Goal: Information Seeking & Learning: Learn about a topic

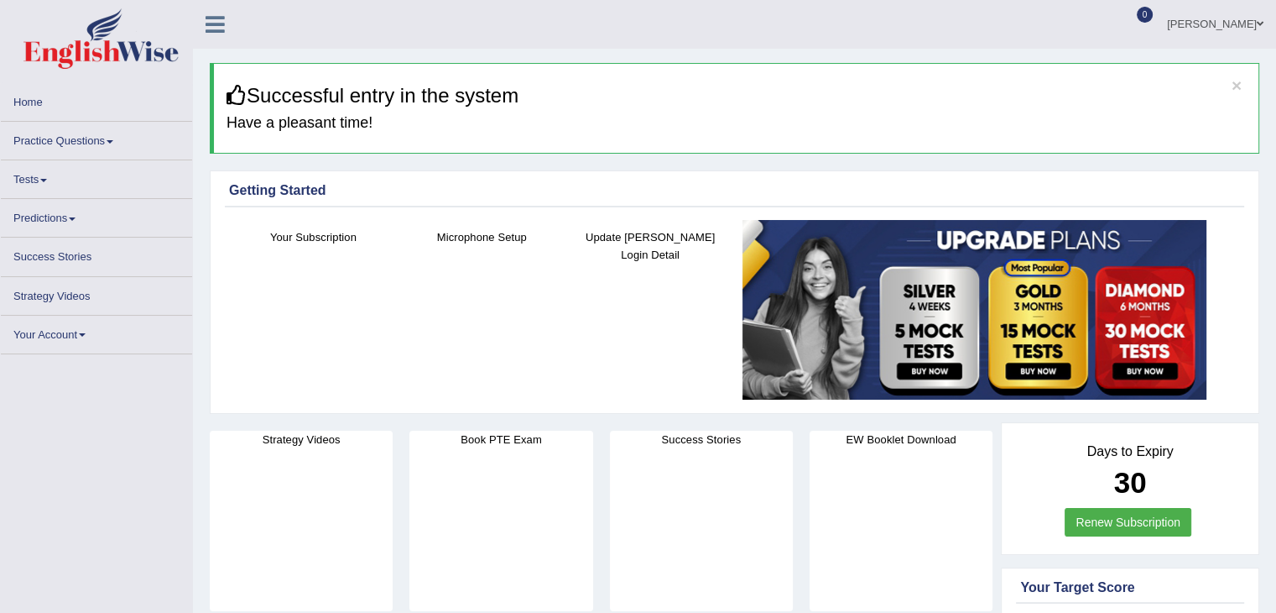
click at [101, 143] on link "Practice Questions" at bounding box center [96, 138] width 191 height 33
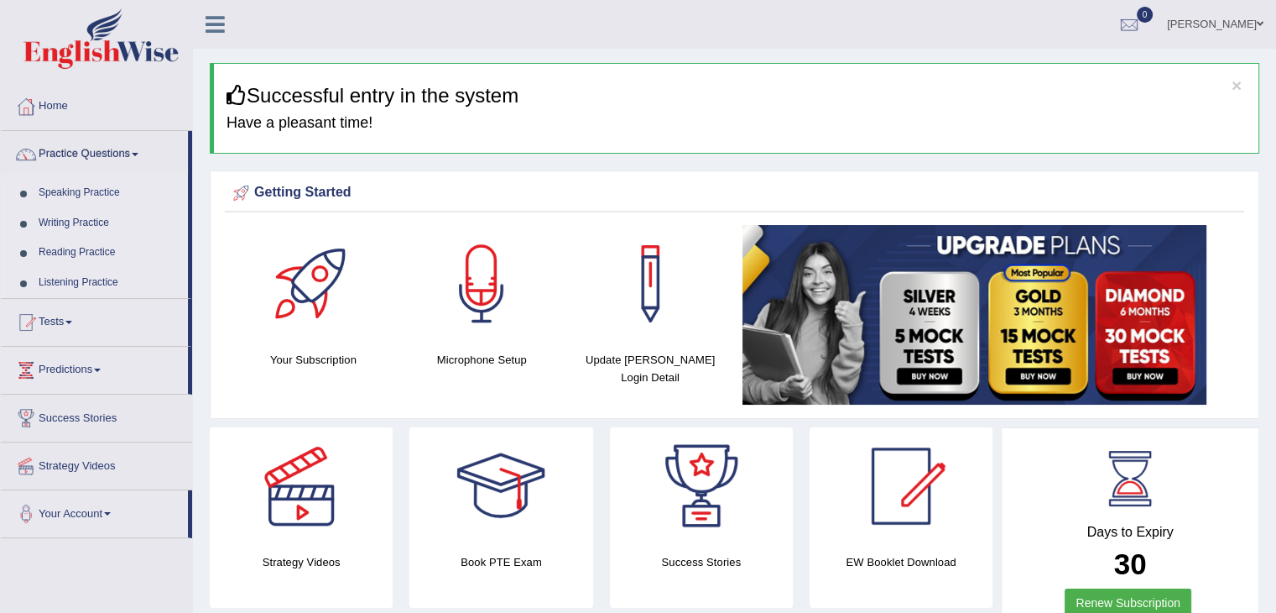
click at [89, 219] on link "Writing Practice" at bounding box center [109, 223] width 157 height 30
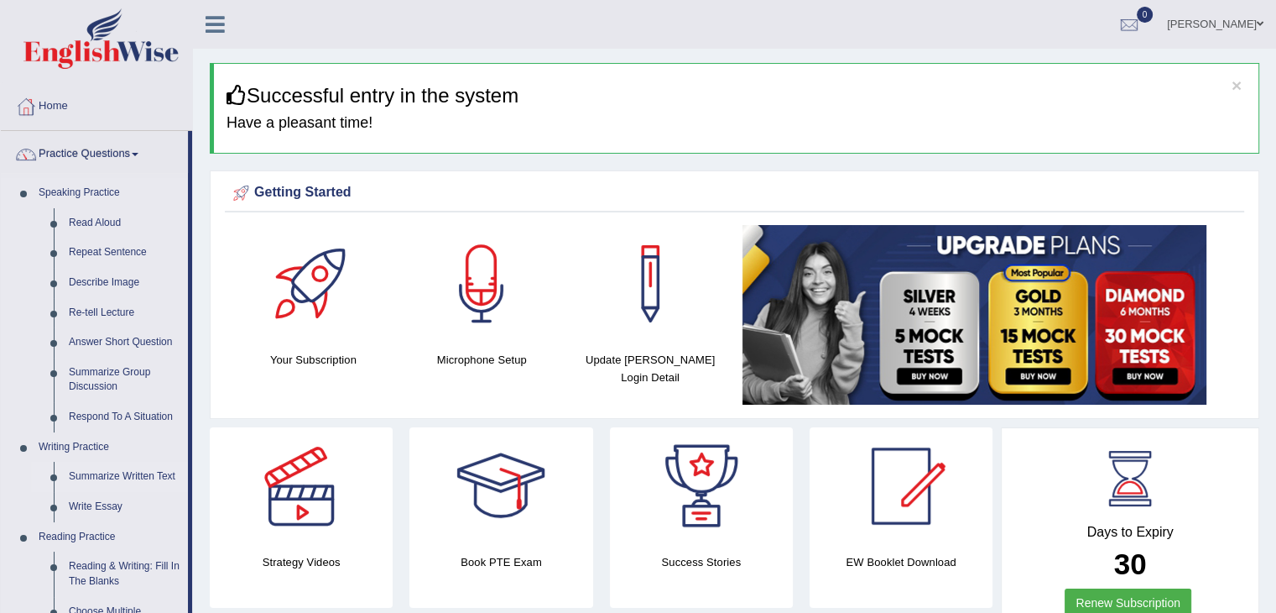
click at [130, 479] on link "Summarize Written Text" at bounding box center [124, 477] width 127 height 30
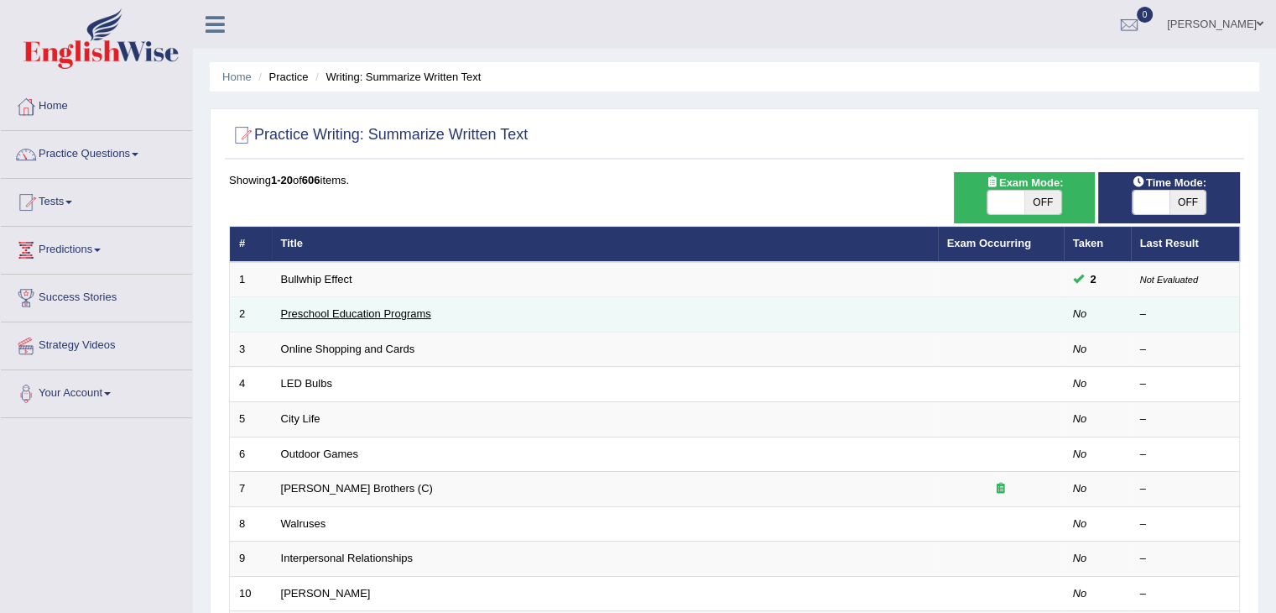
click at [402, 307] on link "Preschool Education Programs" at bounding box center [356, 313] width 150 height 13
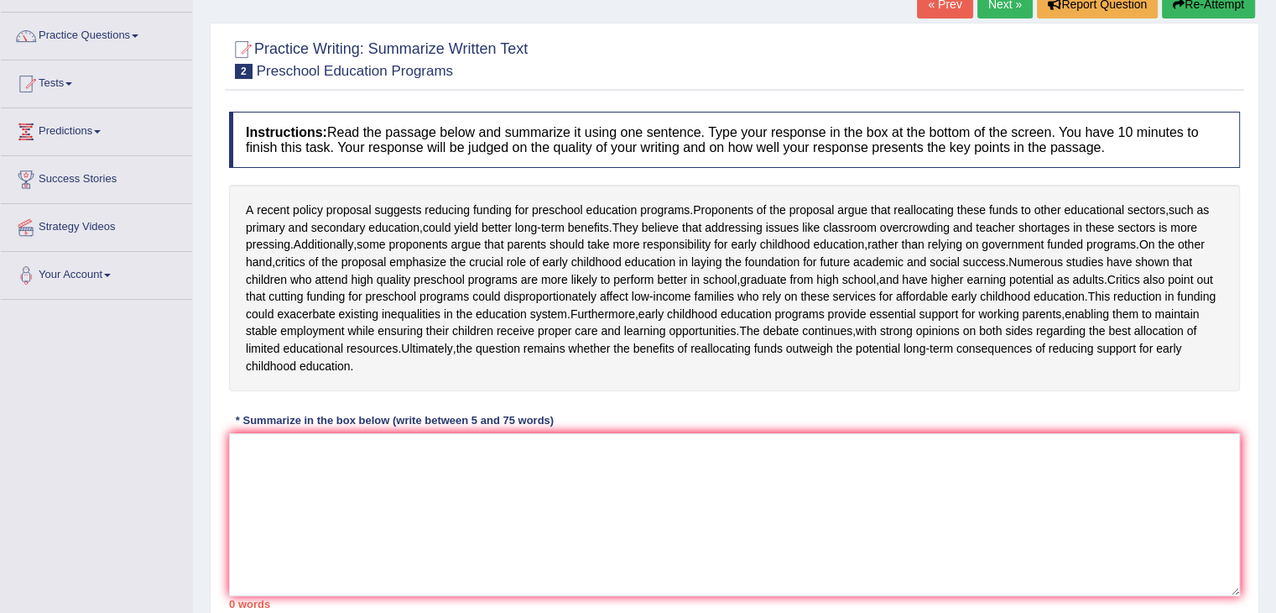
scroll to position [124, 0]
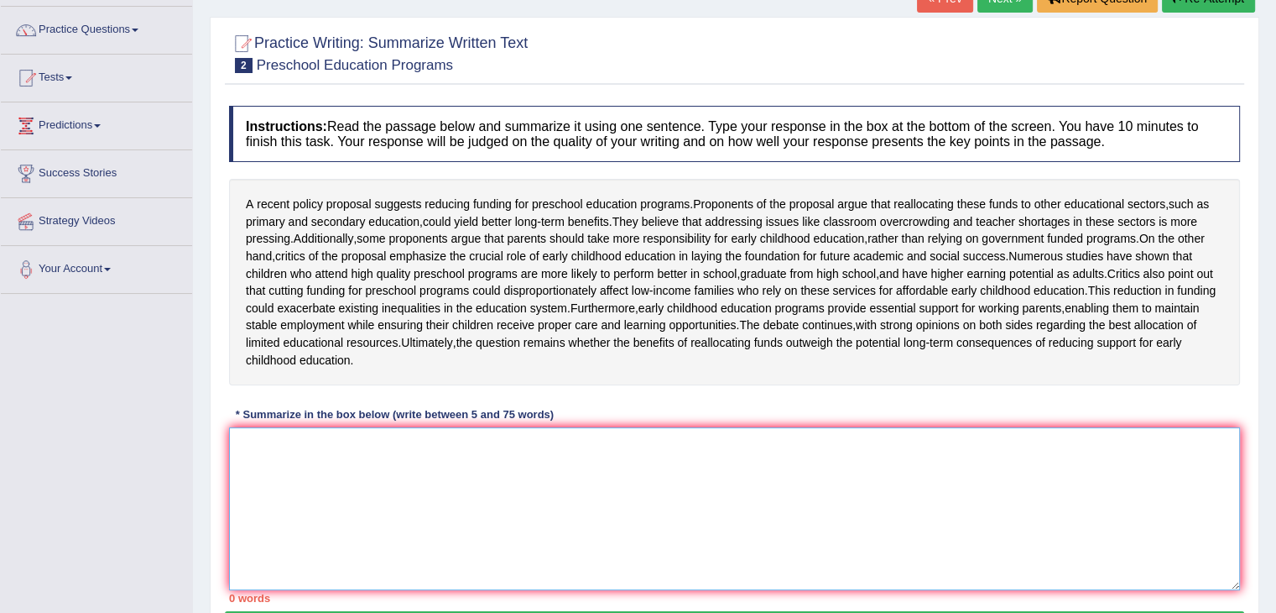
click at [456, 511] on textarea at bounding box center [734, 508] width 1011 height 163
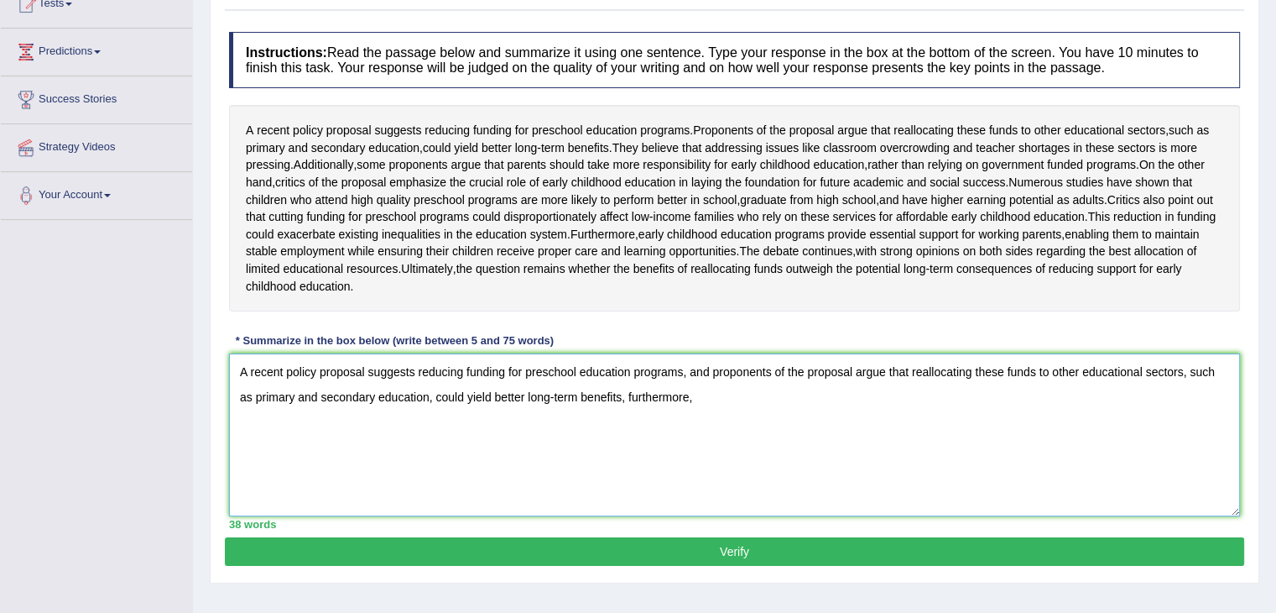
scroll to position [190, 0]
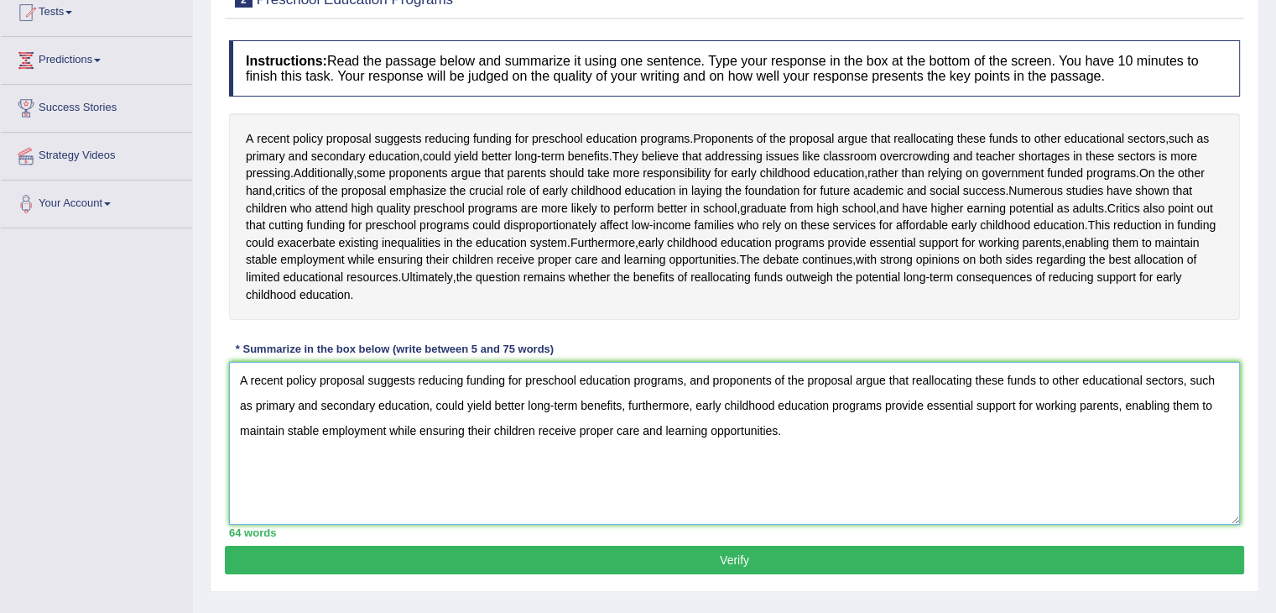
type textarea "A recent policy proposal suggests reducing funding for preschool education prog…"
click at [738, 574] on button "Verify" at bounding box center [735, 559] width 1020 height 29
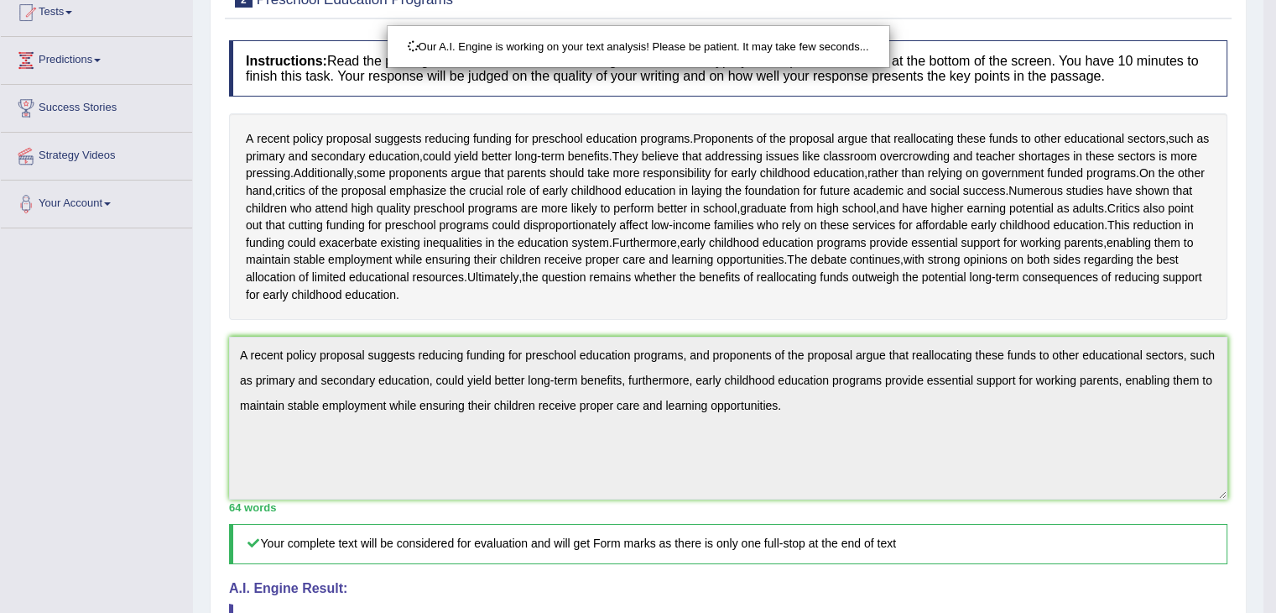
scroll to position [443, 0]
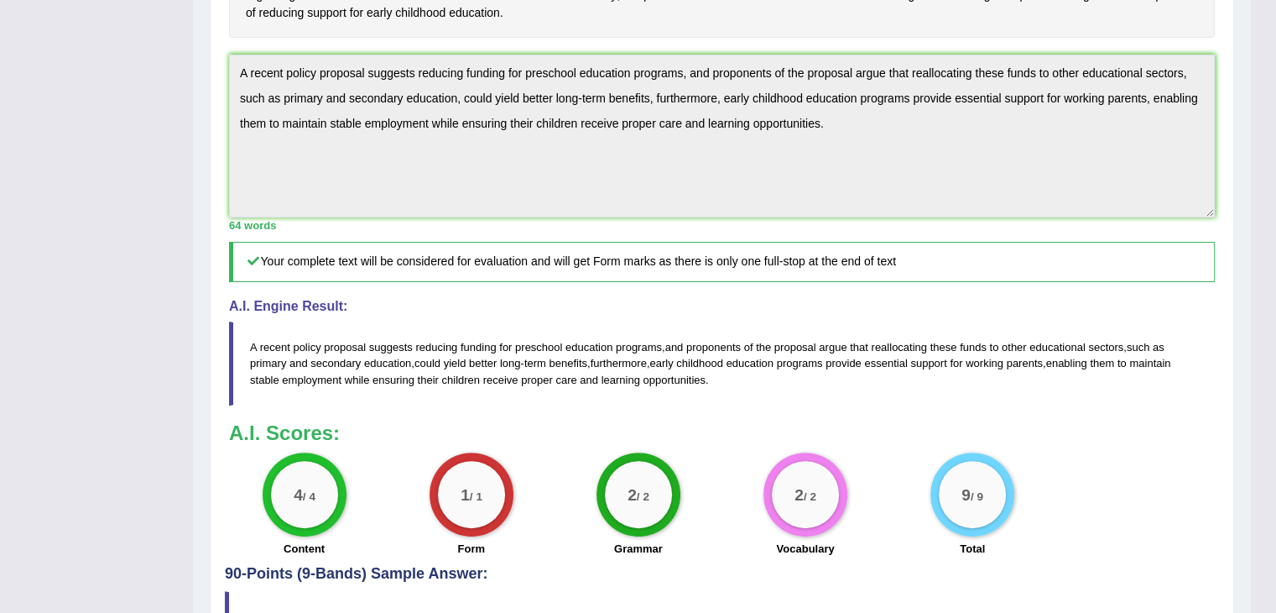
drag, startPoint x: 1288, startPoint y: 170, endPoint x: 1288, endPoint y: 359, distance: 189.6
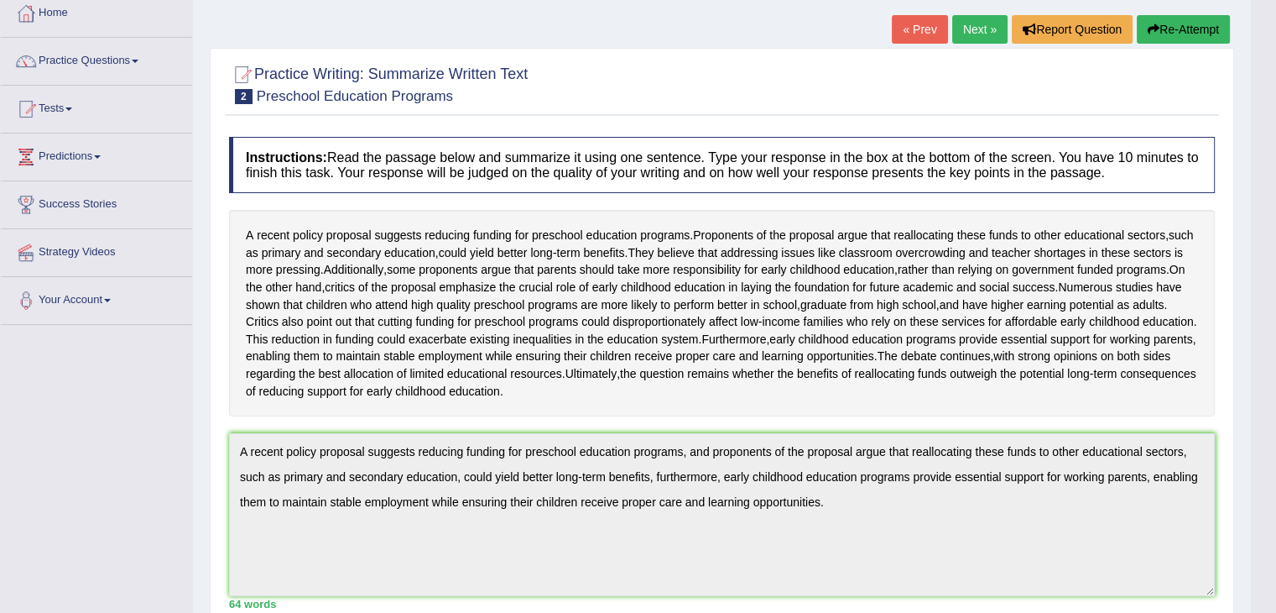
scroll to position [87, 0]
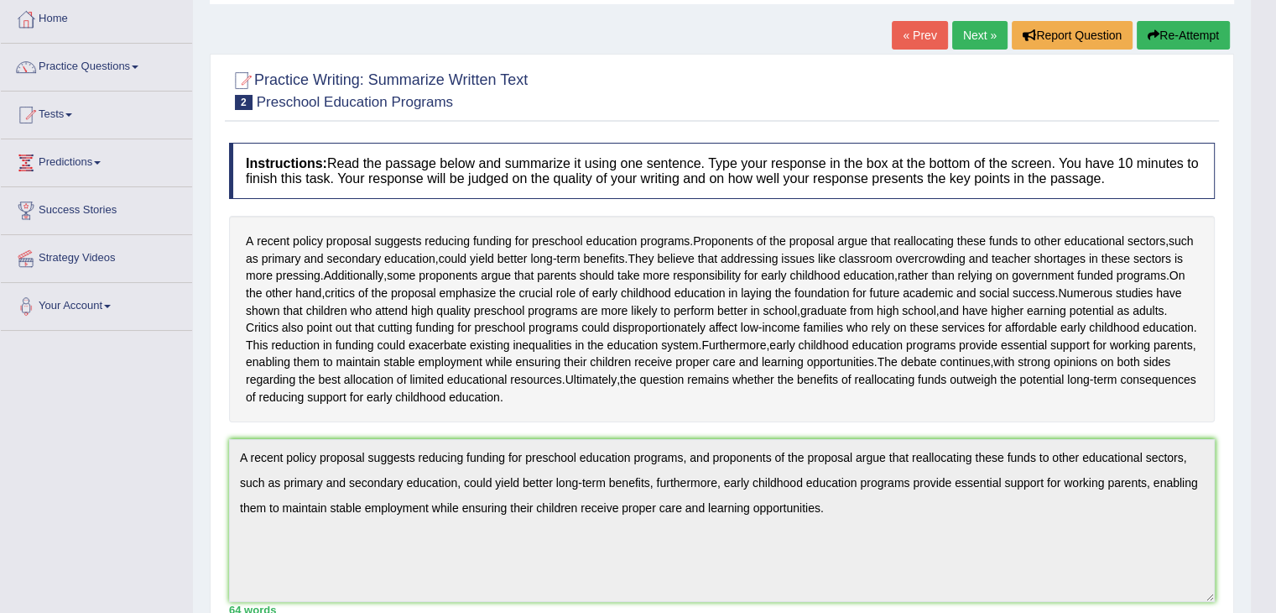
click at [972, 37] on link "Next »" at bounding box center [979, 35] width 55 height 29
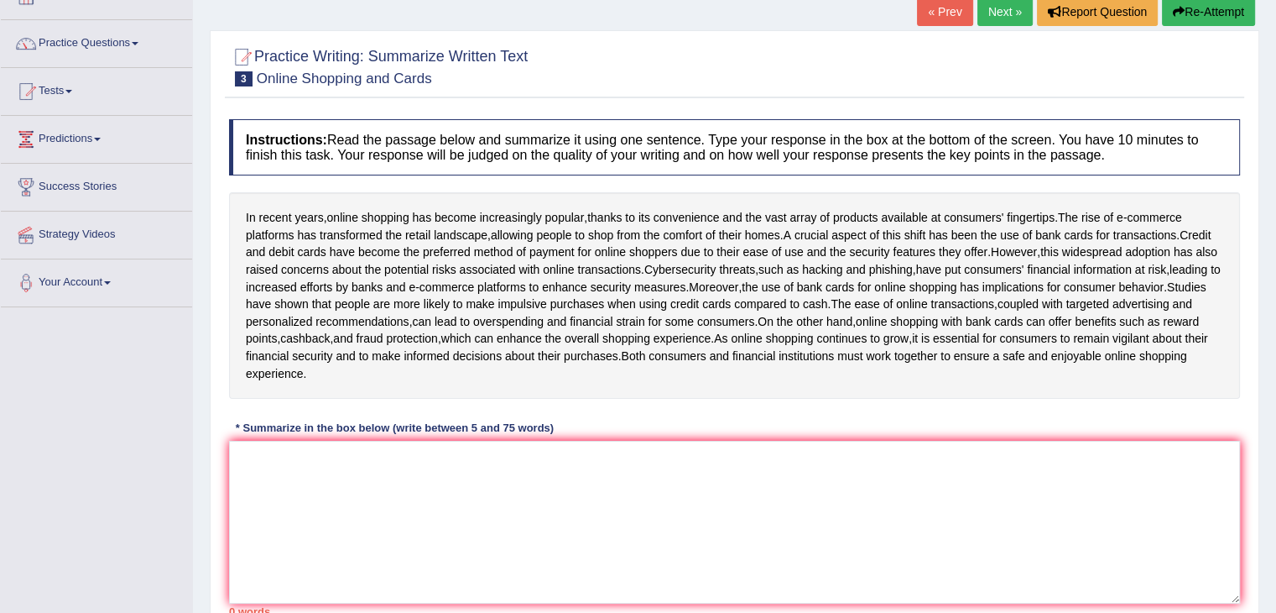
click at [1276, 243] on html "Toggle navigation Home Practice Questions Speaking Practice Read Aloud Repeat S…" at bounding box center [638, 195] width 1276 height 613
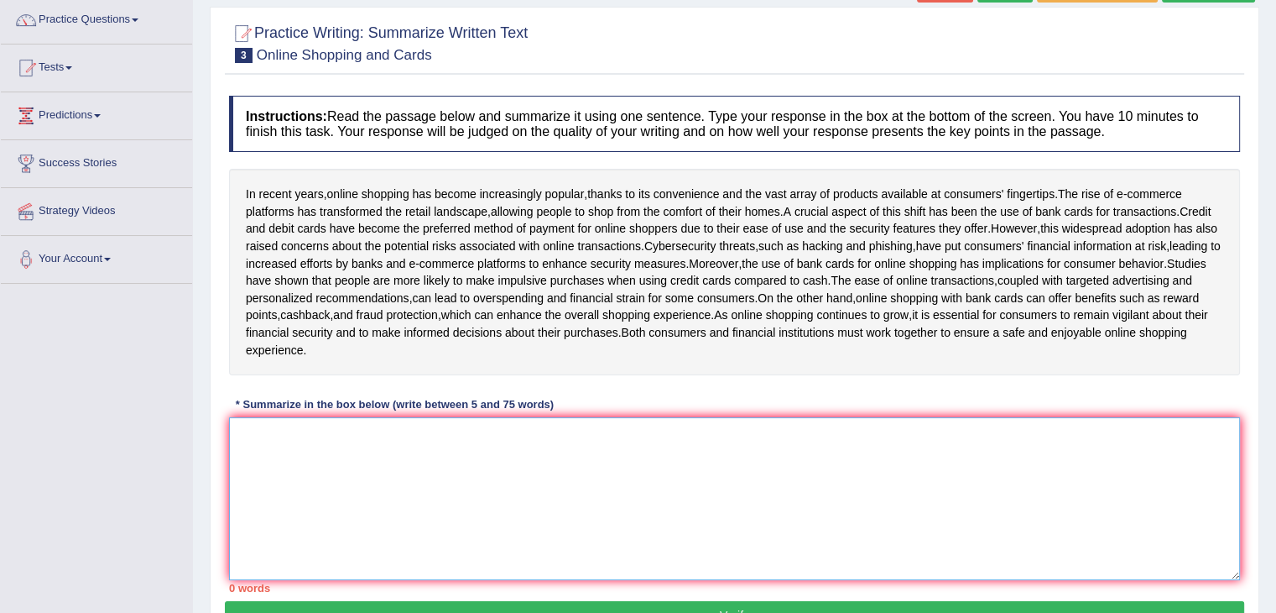
click at [394, 508] on textarea at bounding box center [734, 498] width 1011 height 163
click at [107, 13] on link "Practice Questions" at bounding box center [96, 18] width 191 height 42
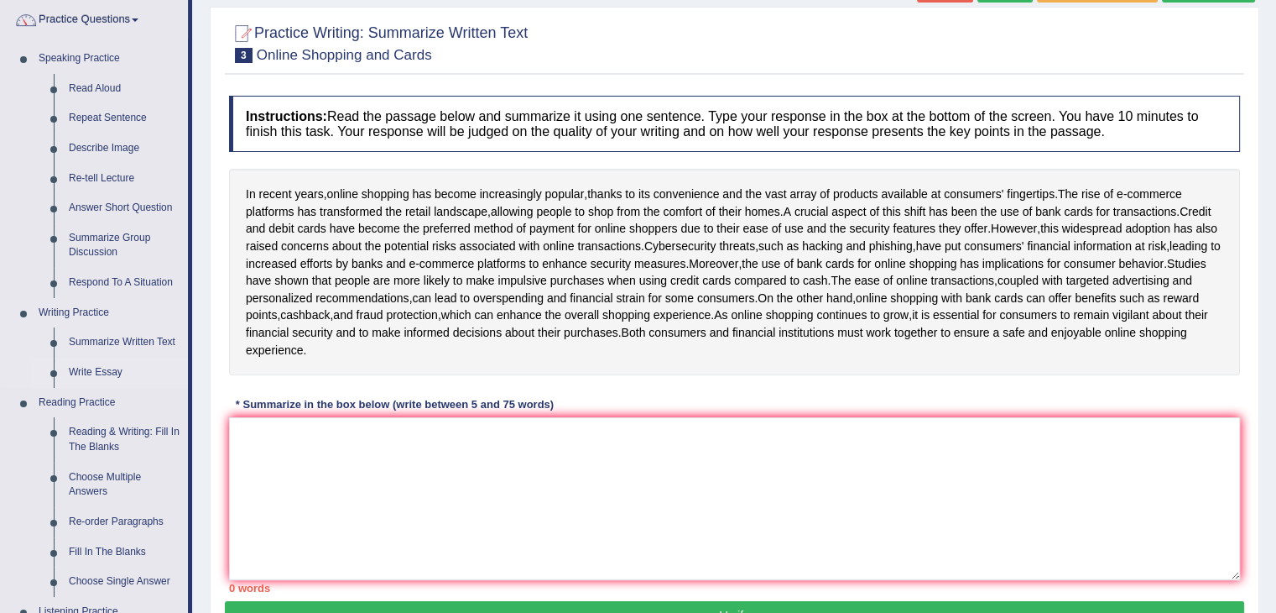
click at [87, 364] on link "Write Essay" at bounding box center [124, 372] width 127 height 30
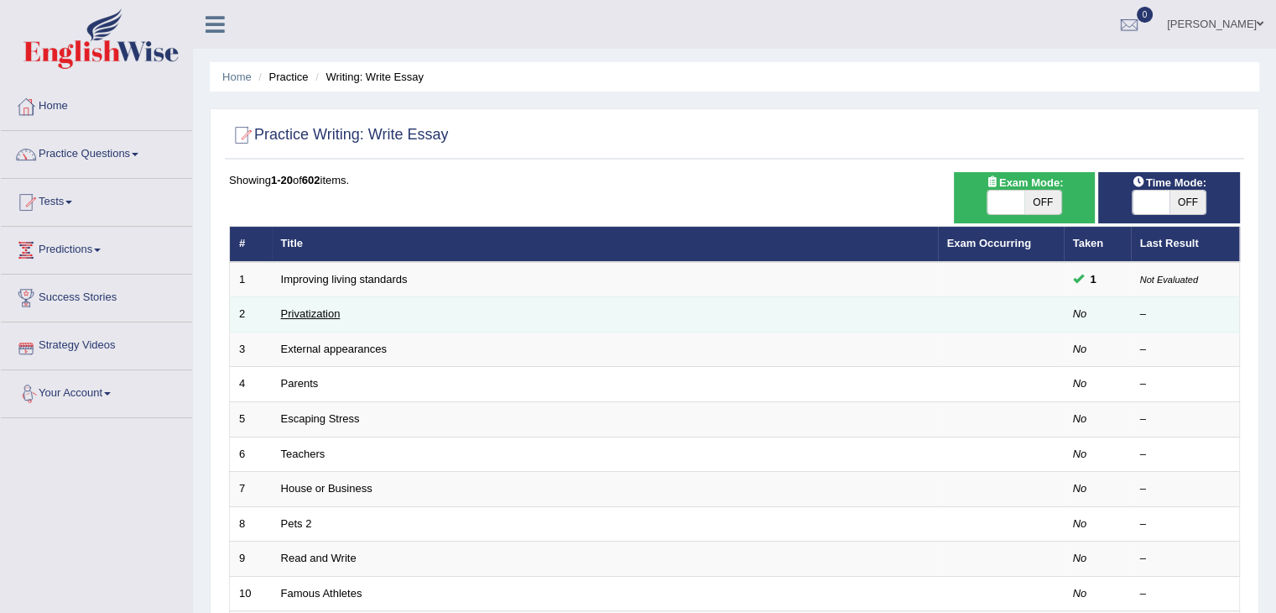
click at [321, 311] on link "Privatization" at bounding box center [311, 313] width 60 height 13
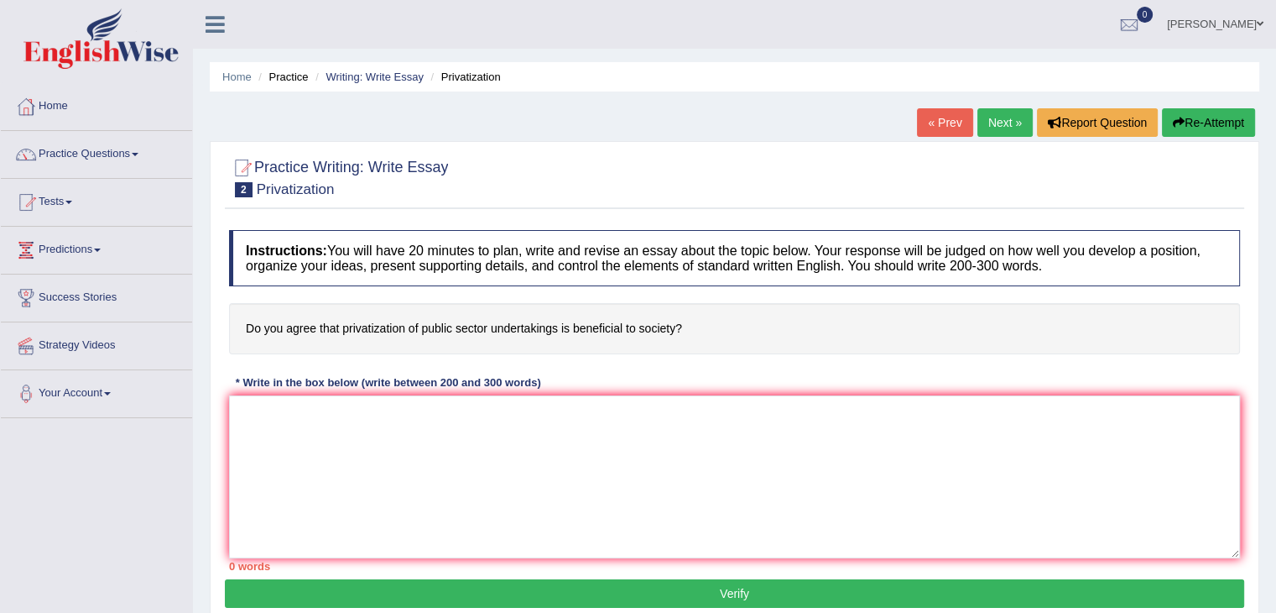
click at [1004, 128] on link "Next »" at bounding box center [1005, 122] width 55 height 29
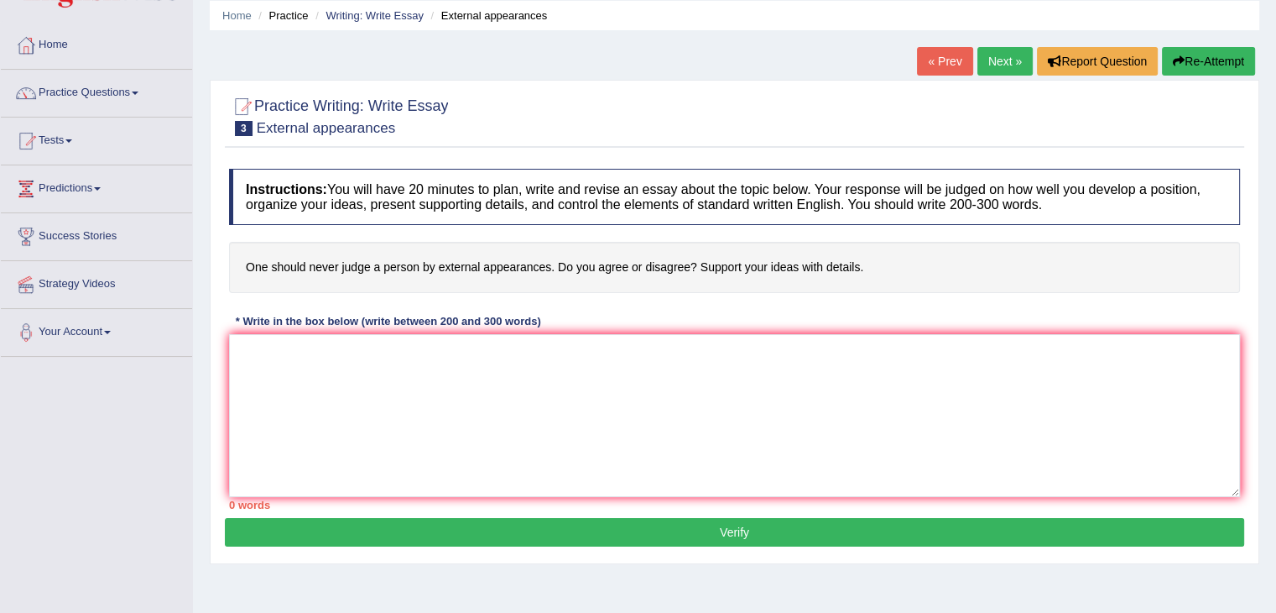
drag, startPoint x: 0, startPoint y: 0, endPoint x: 1288, endPoint y: 179, distance: 1300.4
click at [1276, 179] on html "Toggle navigation Home Practice Questions Speaking Practice Read Aloud Repeat S…" at bounding box center [638, 245] width 1276 height 613
